Goal: Navigation & Orientation: Understand site structure

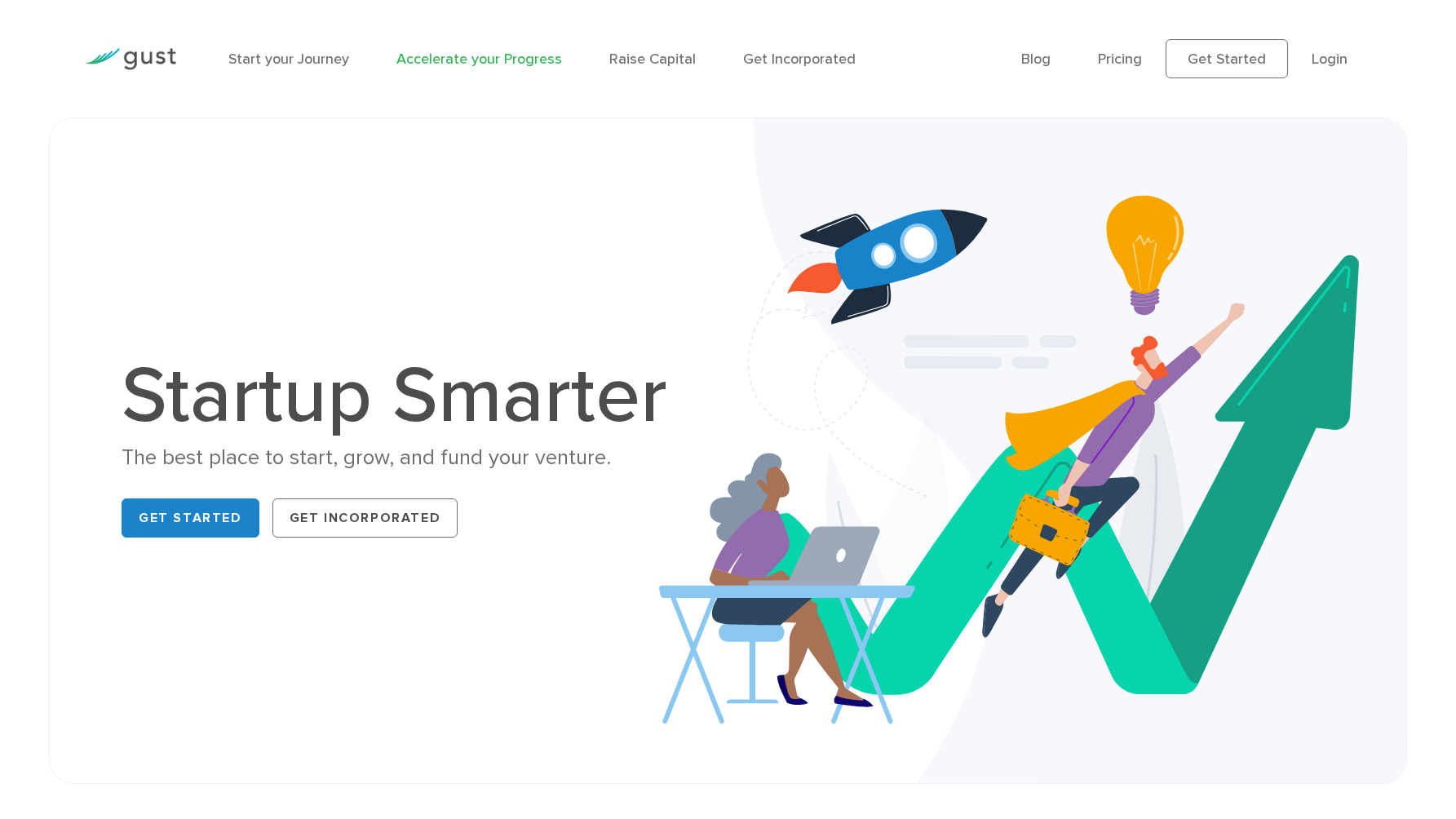
click at [490, 62] on link "Accelerate your Progress" at bounding box center [479, 58] width 165 height 17
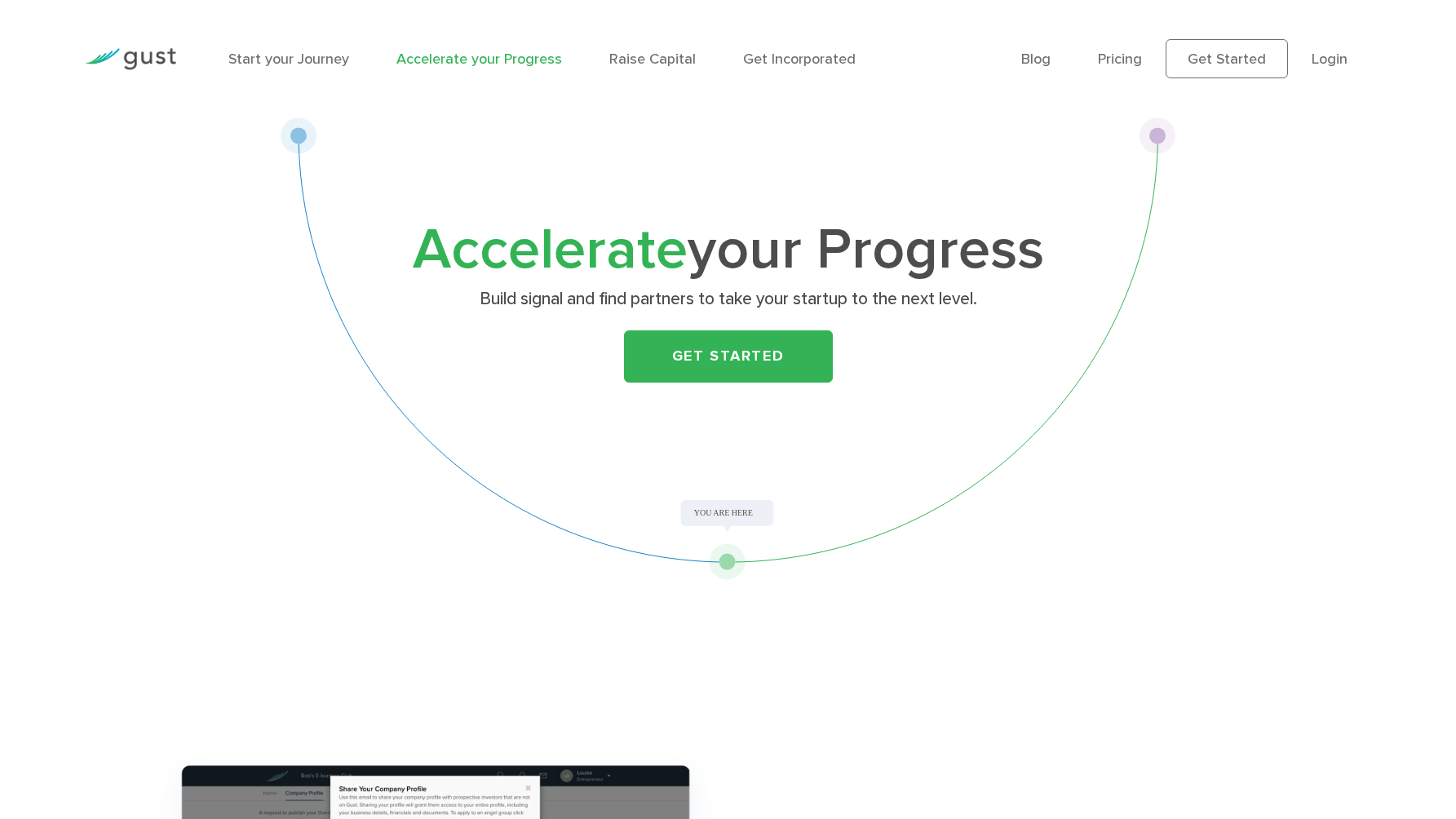
click at [732, 564] on div "Accelerate your Progress Build signal and find partners to take your startup to…" at bounding box center [728, 348] width 895 height 462
click at [642, 63] on link "Raise Capital" at bounding box center [652, 58] width 86 height 17
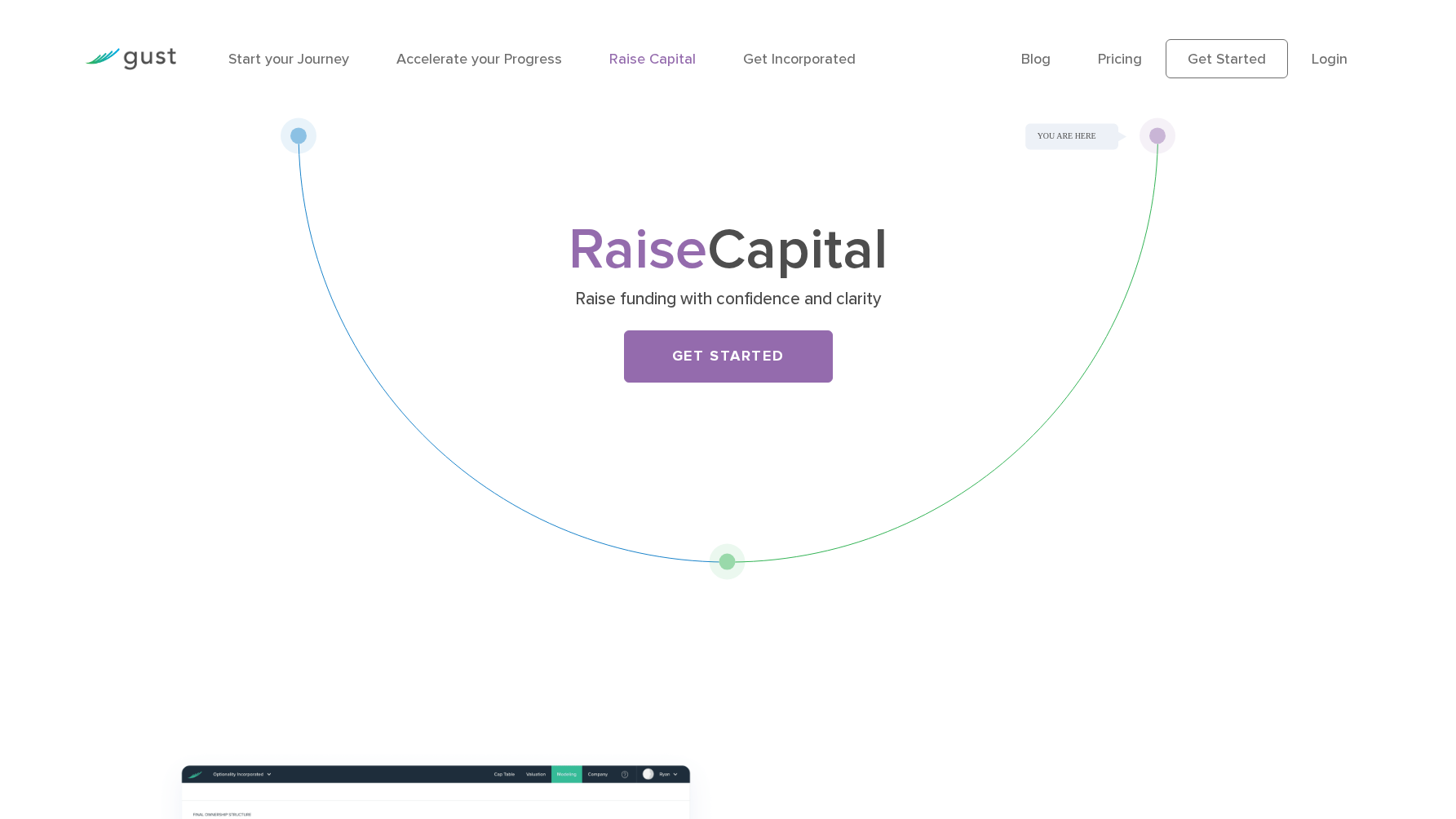
click at [139, 60] on img at bounding box center [130, 59] width 92 height 22
